Goal: Find specific page/section: Find specific page/section

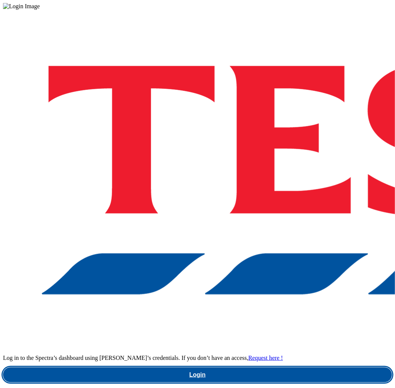
click at [294, 368] on link "Login" at bounding box center [197, 375] width 389 height 15
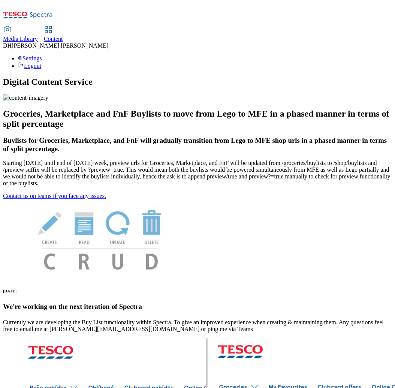
click at [38, 36] on span "Media Library" at bounding box center [20, 39] width 35 height 6
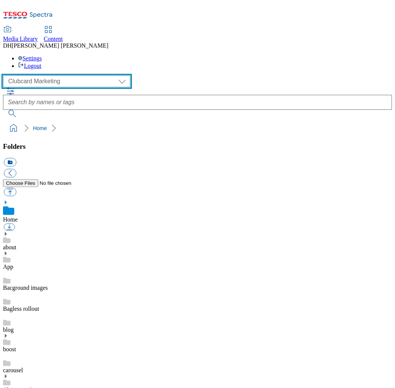
click at [39, 75] on select "Clubcard Marketing Demo Dotcom [GEOGRAPHIC_DATA] Emails GHS Marketing UK GHS Pr…" at bounding box center [67, 81] width 128 height 12
select select "flare-ghs-mktg"
click at [5, 75] on select "Clubcard Marketing Demo Dotcom [GEOGRAPHIC_DATA] Emails GHS Marketing UK GHS Pr…" at bounding box center [67, 81] width 128 height 12
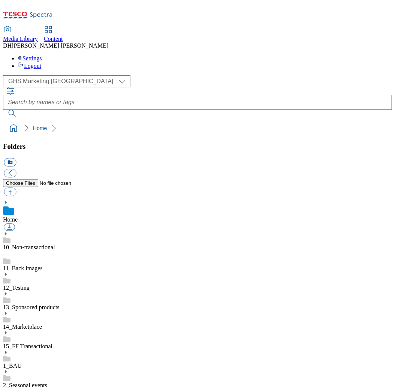
click at [8, 350] on icon at bounding box center [5, 352] width 5 height 5
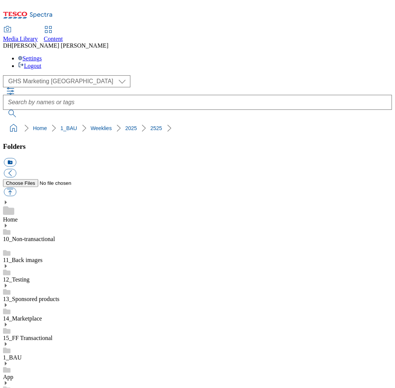
scroll to position [584, 0]
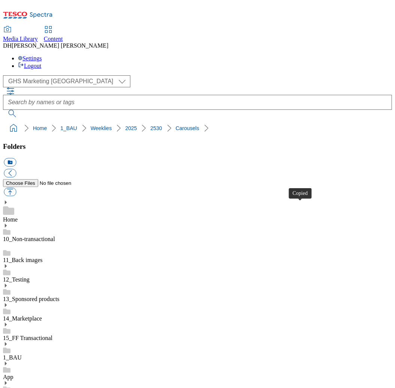
drag, startPoint x: 301, startPoint y: 209, endPoint x: 377, endPoint y: 208, distance: 76.5
